Goal: Task Accomplishment & Management: Complete application form

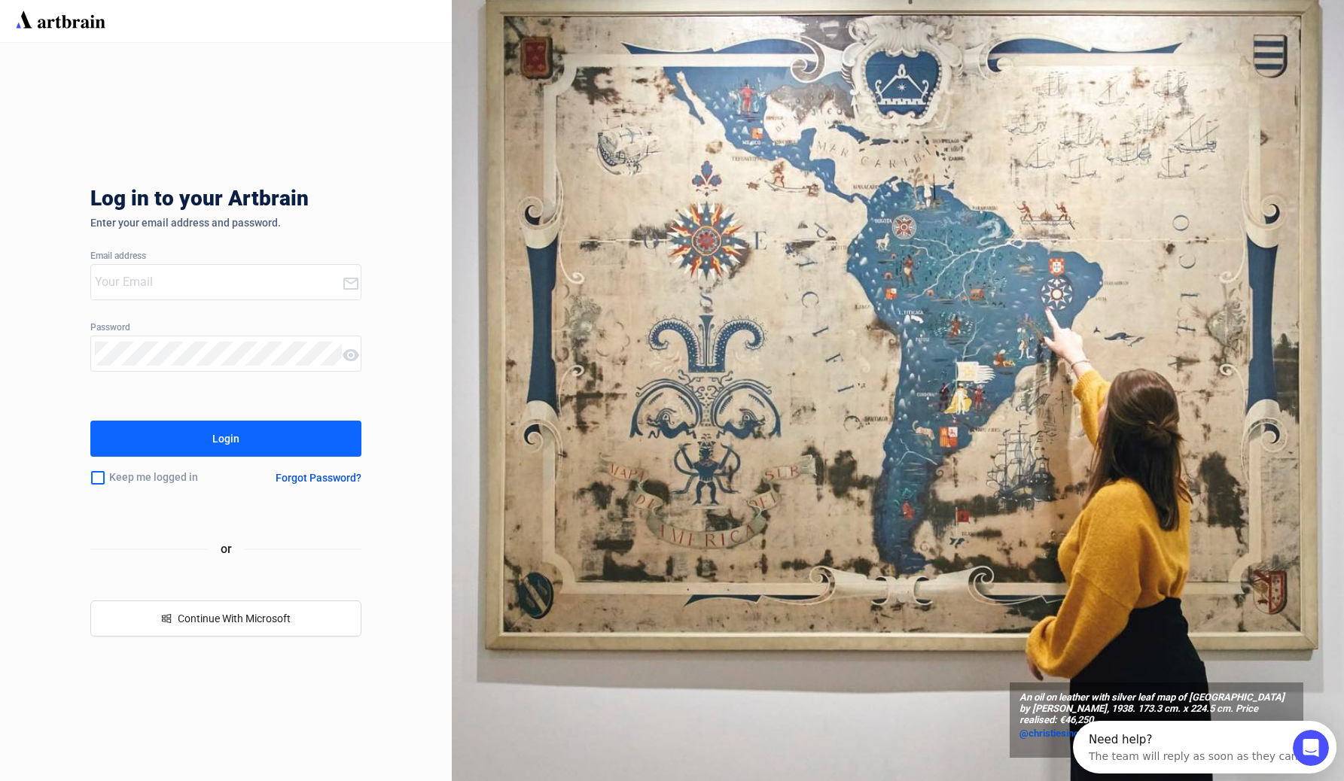
click at [220, 289] on input "email" at bounding box center [218, 282] width 247 height 24
paste input "[EMAIL_ADDRESS][DOMAIN_NAME]"
type input "[EMAIL_ADDRESS][DOMAIN_NAME]"
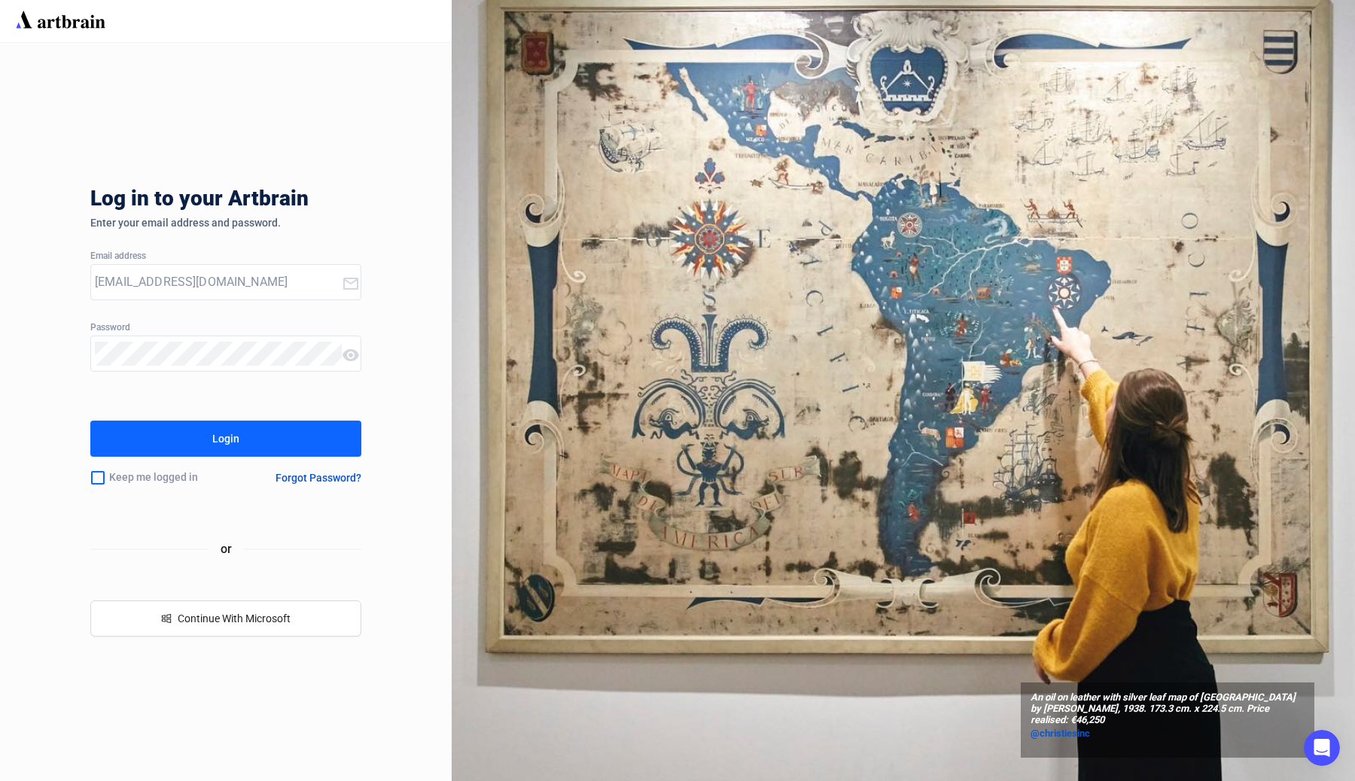
click at [245, 430] on button "Login" at bounding box center [225, 439] width 271 height 36
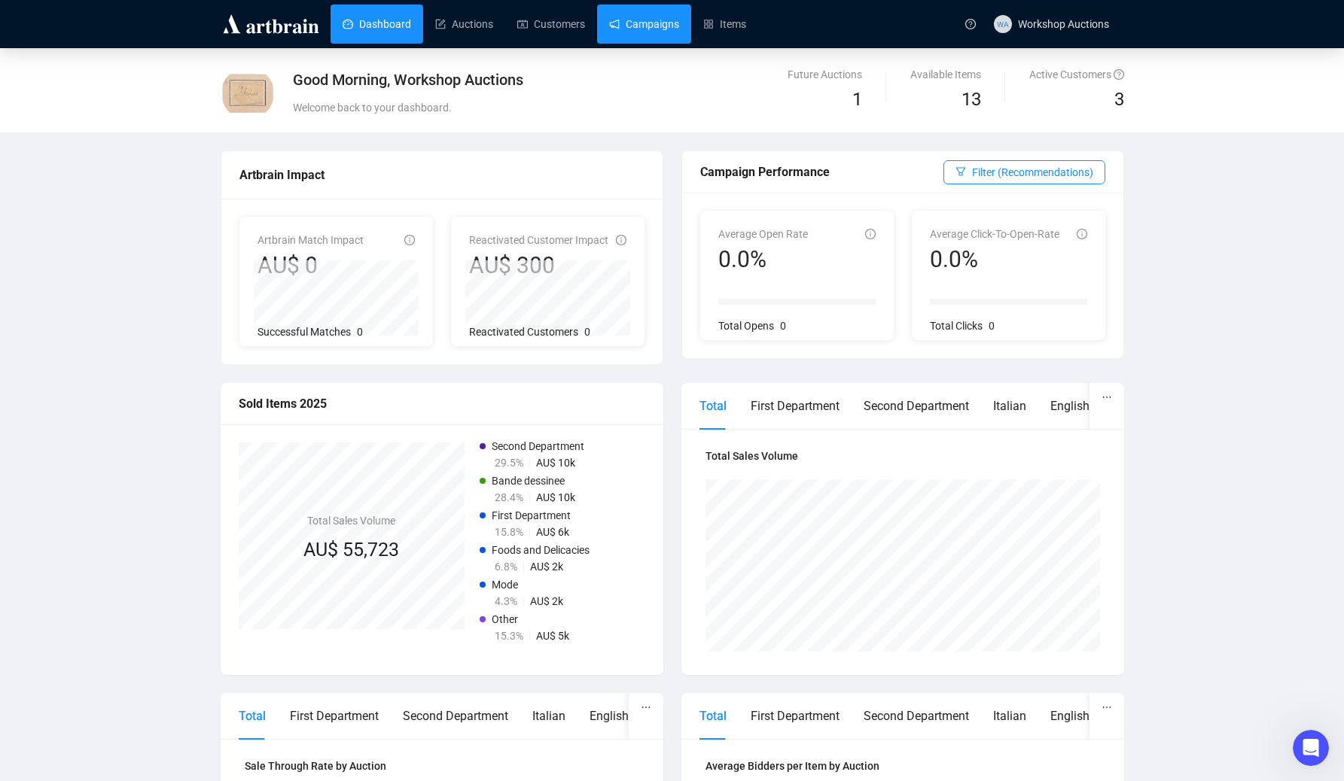
click at [679, 32] on link "Campaigns" at bounding box center [644, 24] width 70 height 39
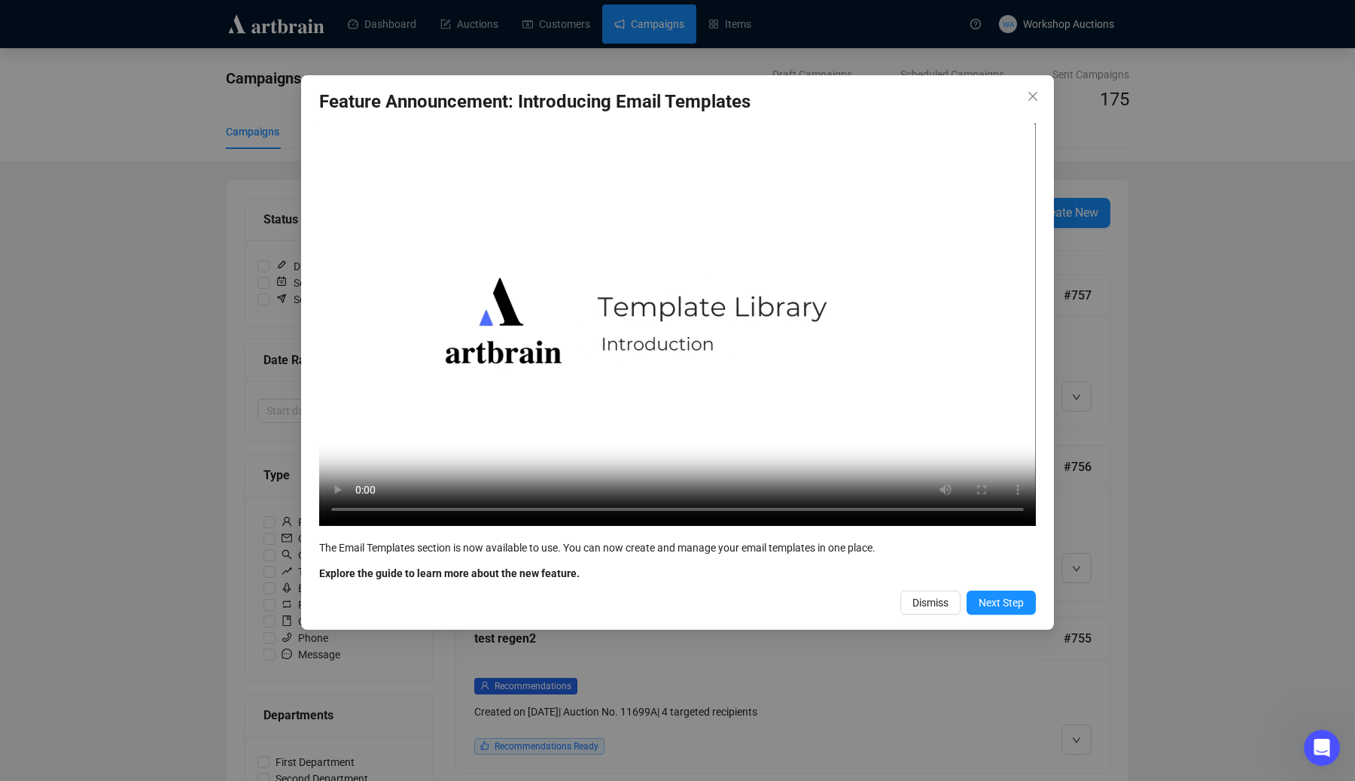
click at [1034, 88] on button "Close" at bounding box center [1033, 96] width 24 height 24
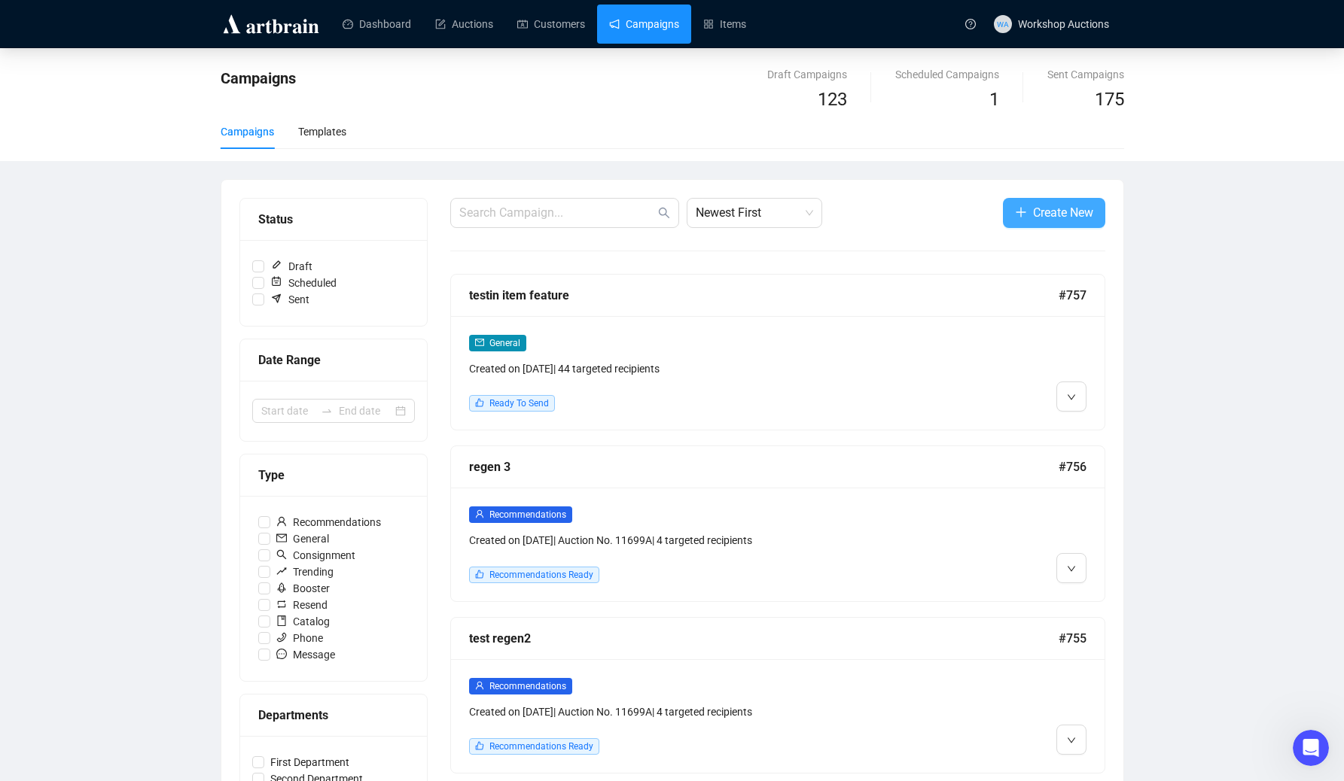
click at [1064, 217] on span "Create New" at bounding box center [1063, 212] width 60 height 19
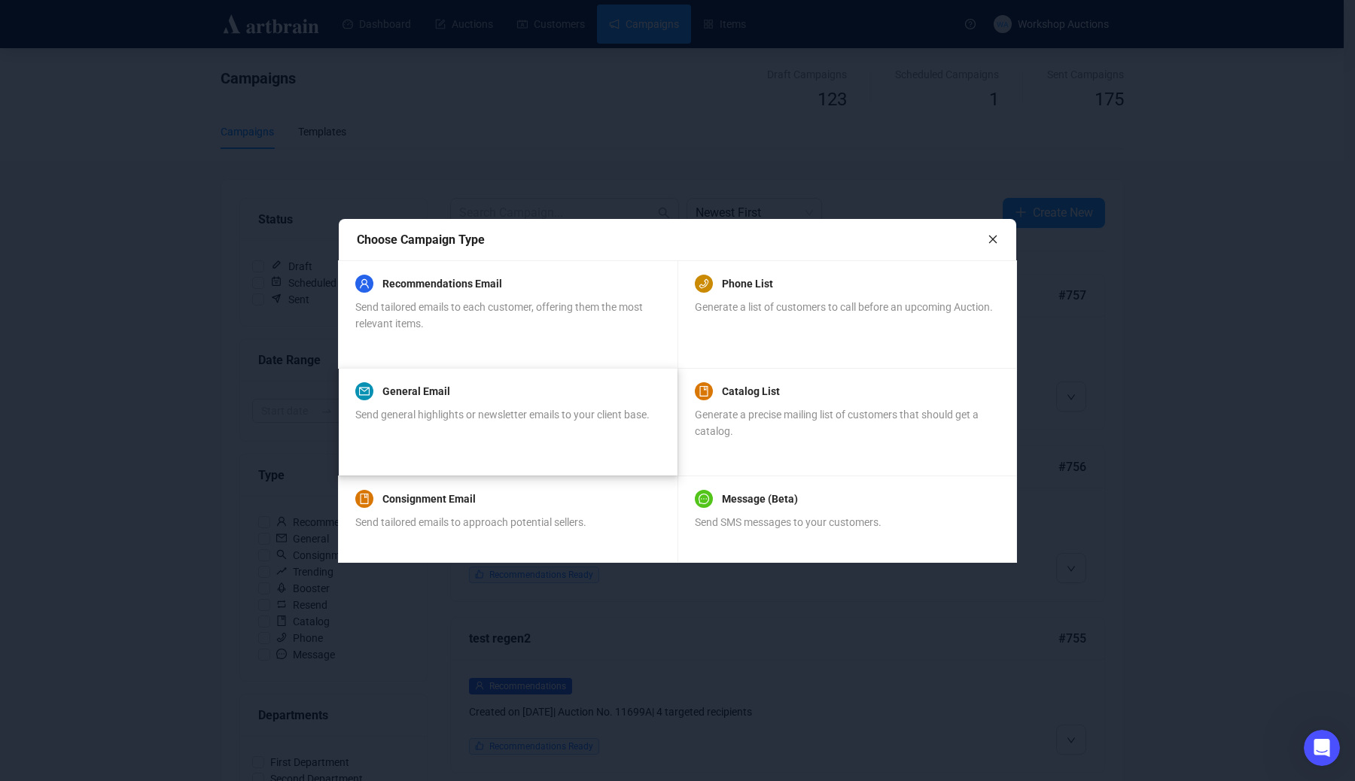
click at [492, 407] on div "Send general highlights or newsletter emails to your client base." at bounding box center [502, 423] width 294 height 33
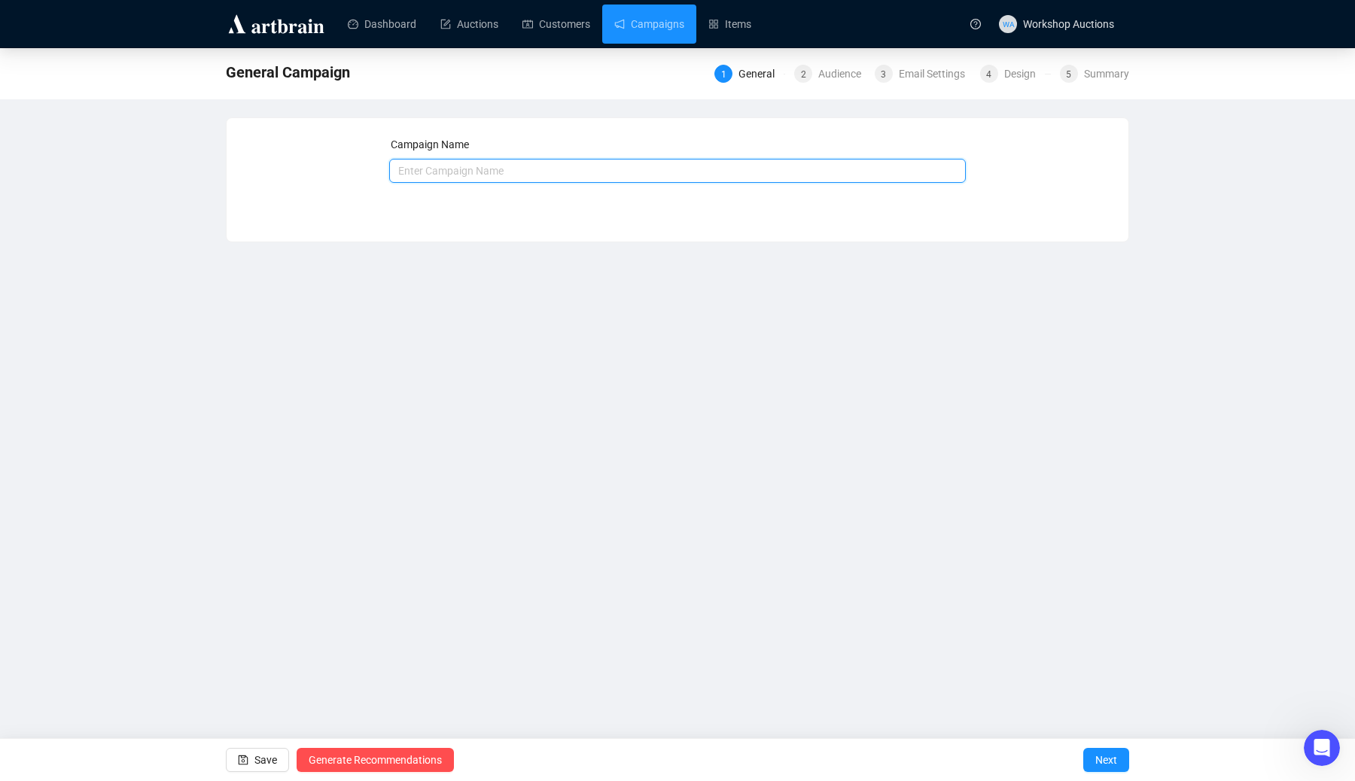
click at [681, 170] on input "text" at bounding box center [677, 171] width 577 height 24
type input "asddas"
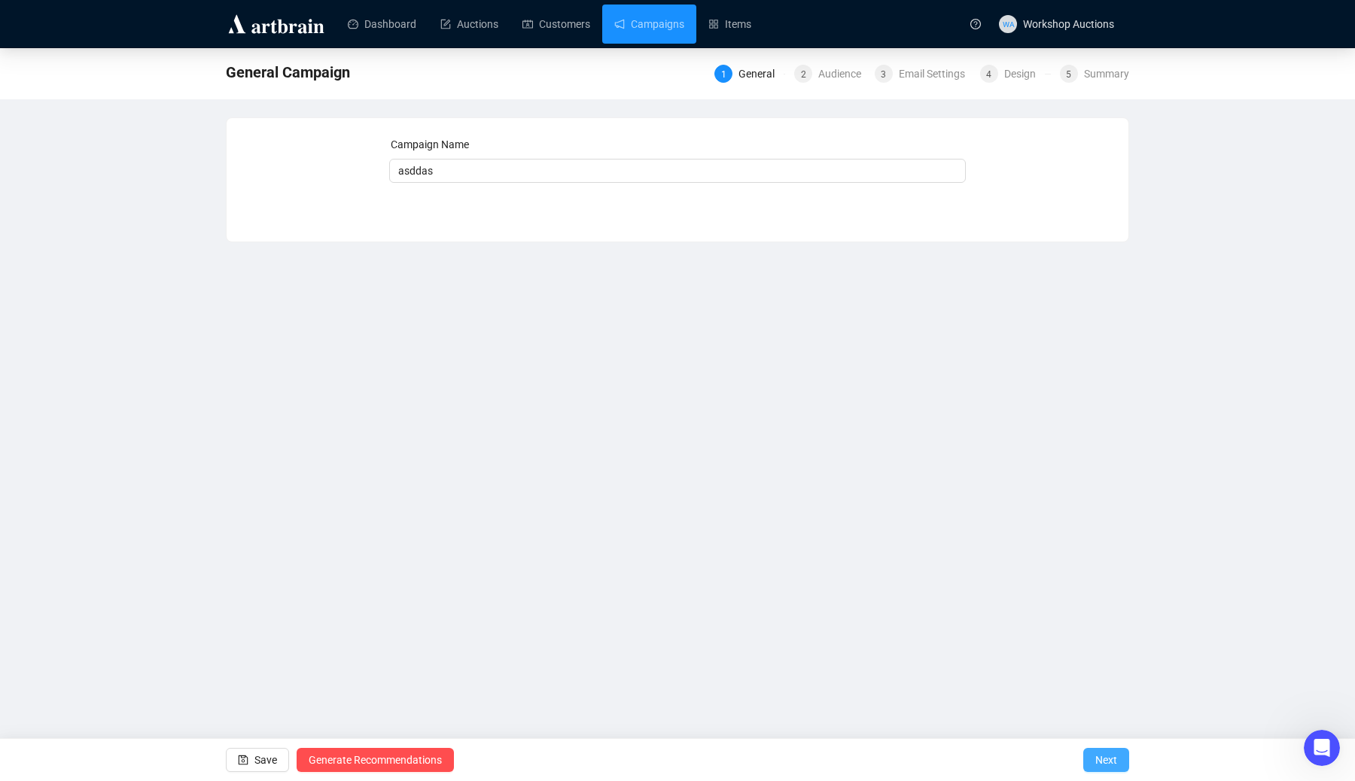
click at [1090, 751] on button "Next" at bounding box center [1106, 760] width 46 height 24
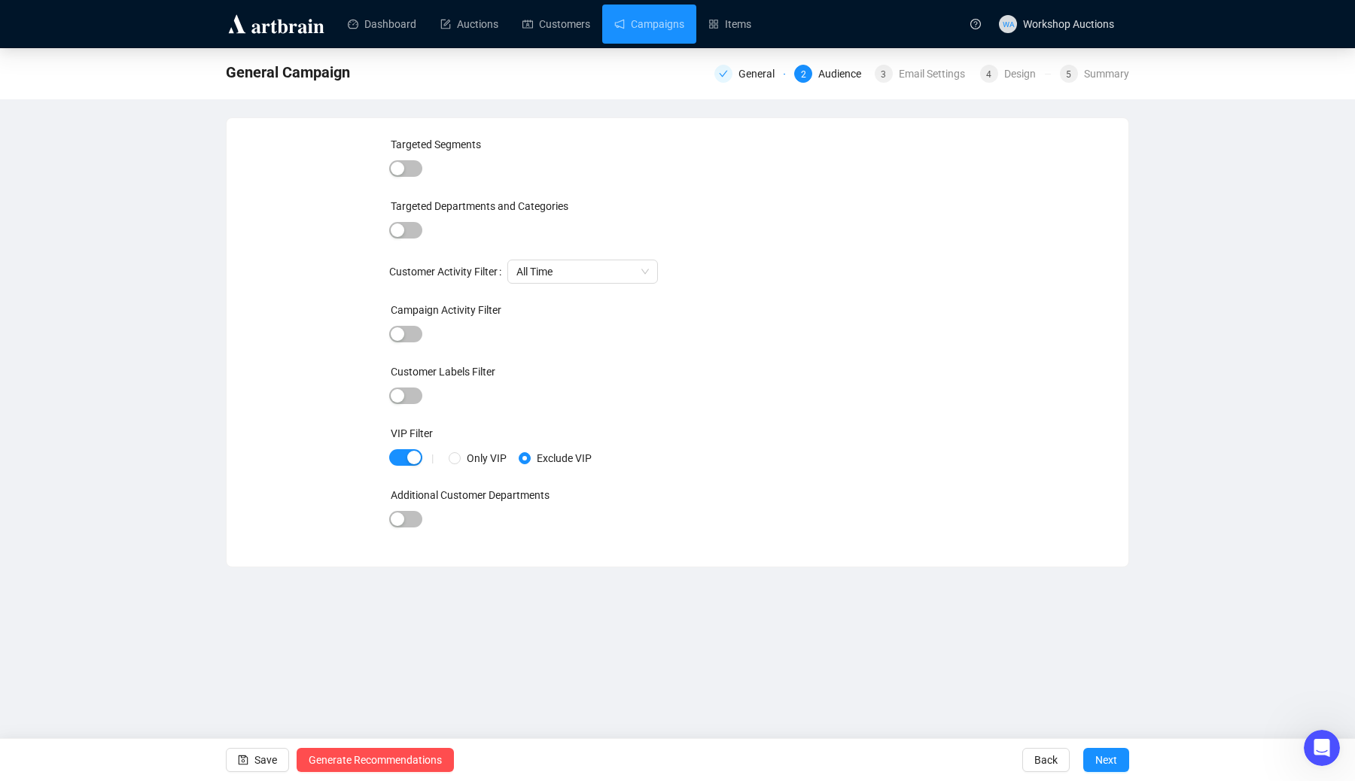
click at [1090, 751] on button "Next" at bounding box center [1106, 760] width 46 height 24
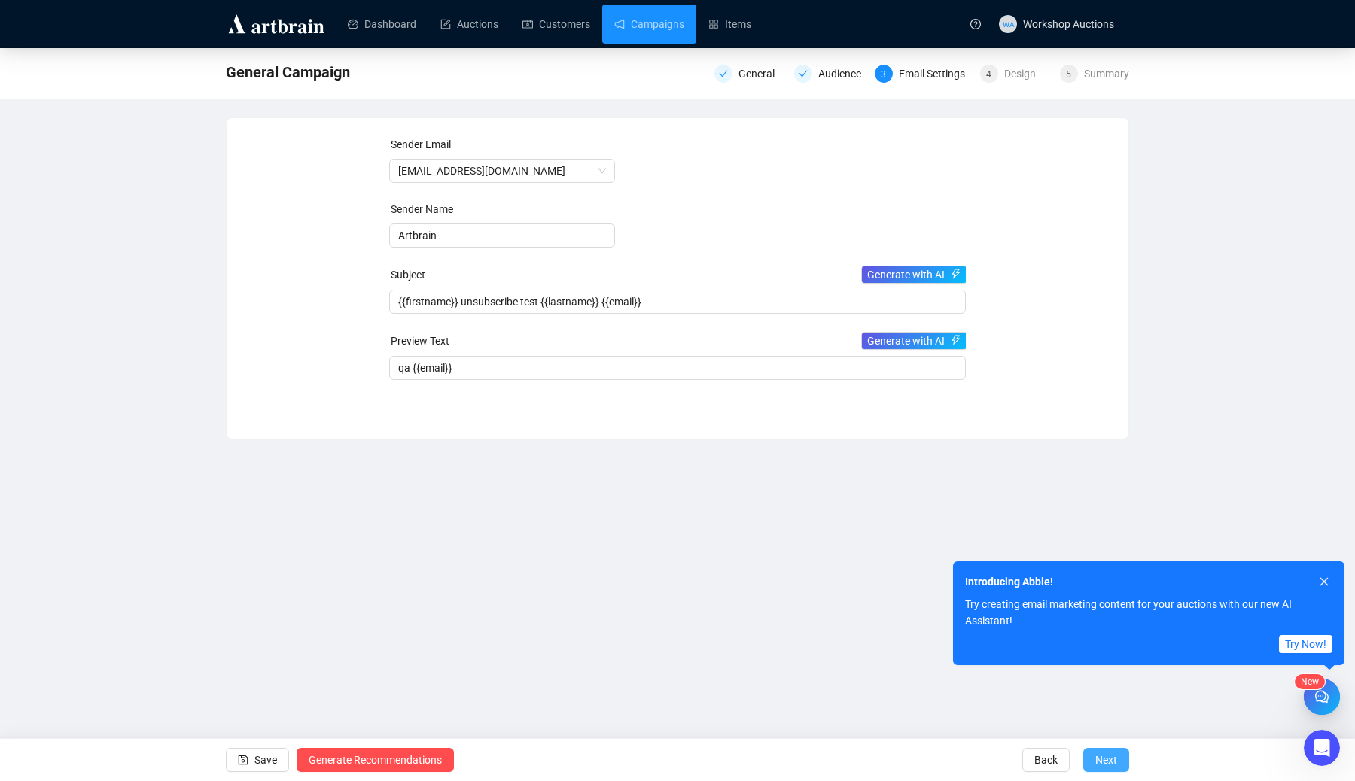
click at [1102, 754] on span "Next" at bounding box center [1106, 760] width 22 height 42
